Goal: Information Seeking & Learning: Find contact information

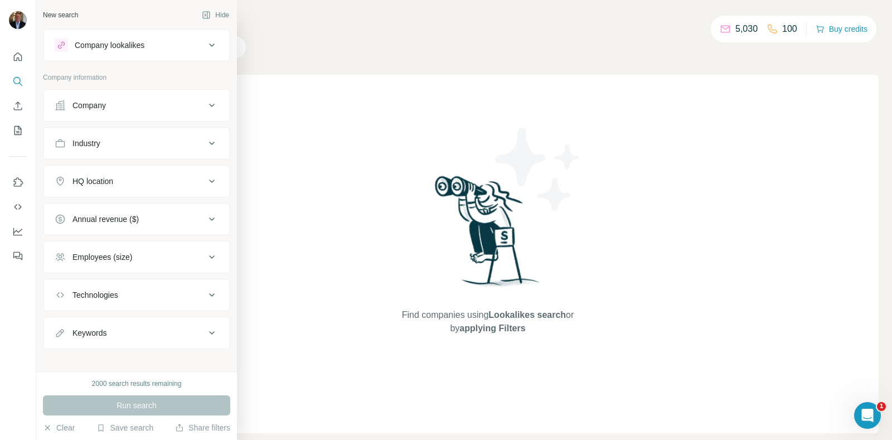
scroll to position [5, 0]
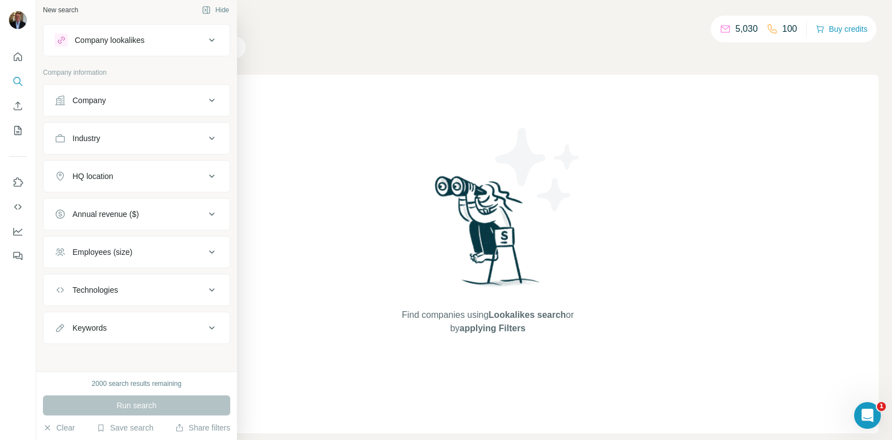
click at [103, 95] on div "Company" at bounding box center [88, 100] width 33 height 11
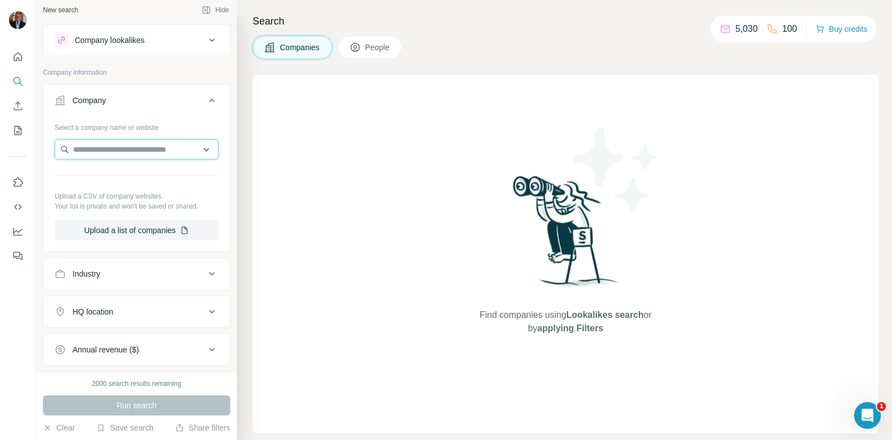
click at [103, 152] on input "text" at bounding box center [137, 149] width 164 height 20
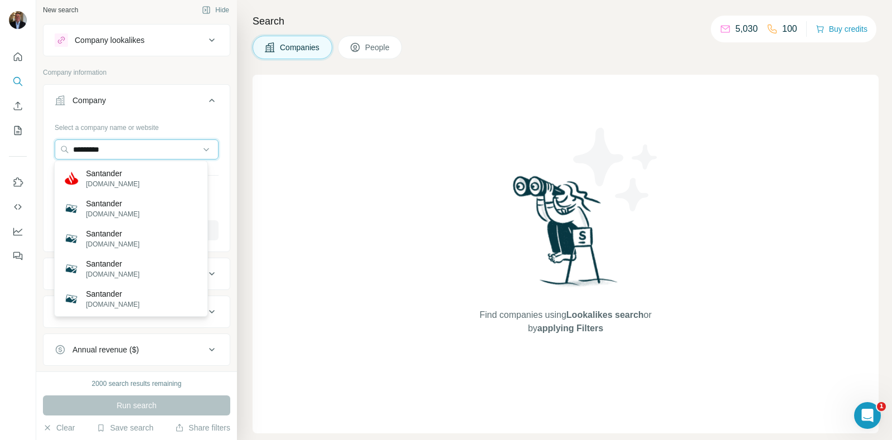
type input "*********"
click at [134, 179] on div "Santander [DOMAIN_NAME]" at bounding box center [131, 178] width 148 height 30
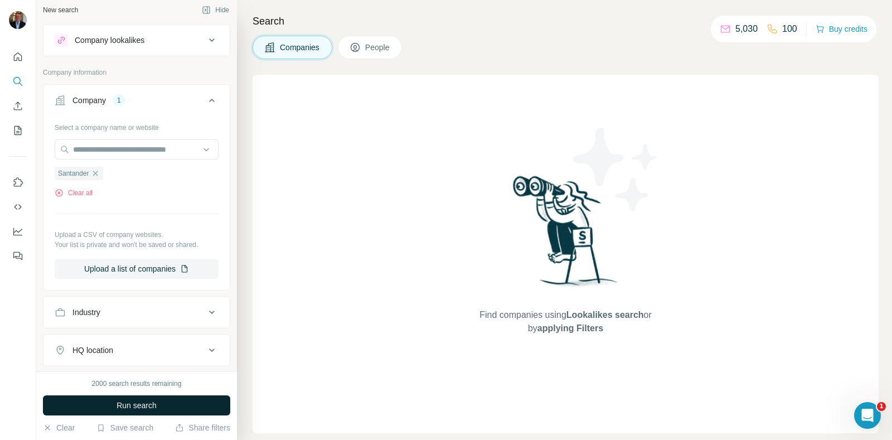
click at [142, 400] on span "Run search" at bounding box center [136, 405] width 40 height 11
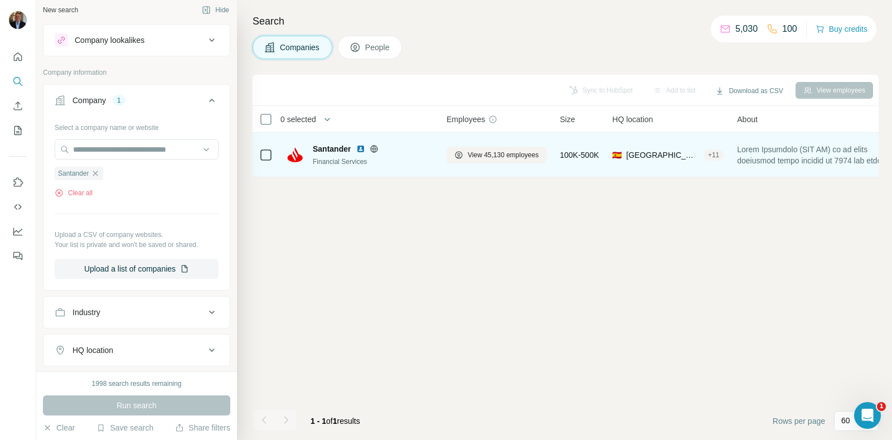
click at [329, 154] on div "Santander Financial Services" at bounding box center [373, 154] width 120 height 23
click at [330, 147] on span "Santander" at bounding box center [332, 148] width 38 height 11
click at [294, 156] on img at bounding box center [295, 155] width 18 height 18
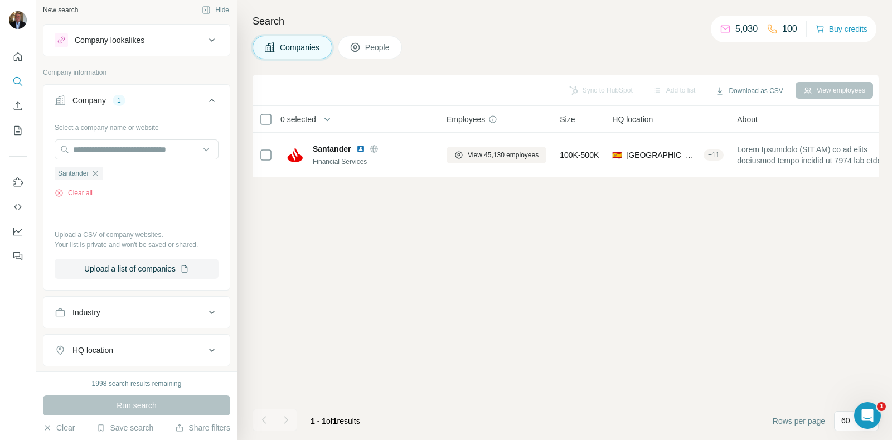
click at [370, 54] on button "People" at bounding box center [370, 47] width 65 height 23
